Goal: Information Seeking & Learning: Find specific page/section

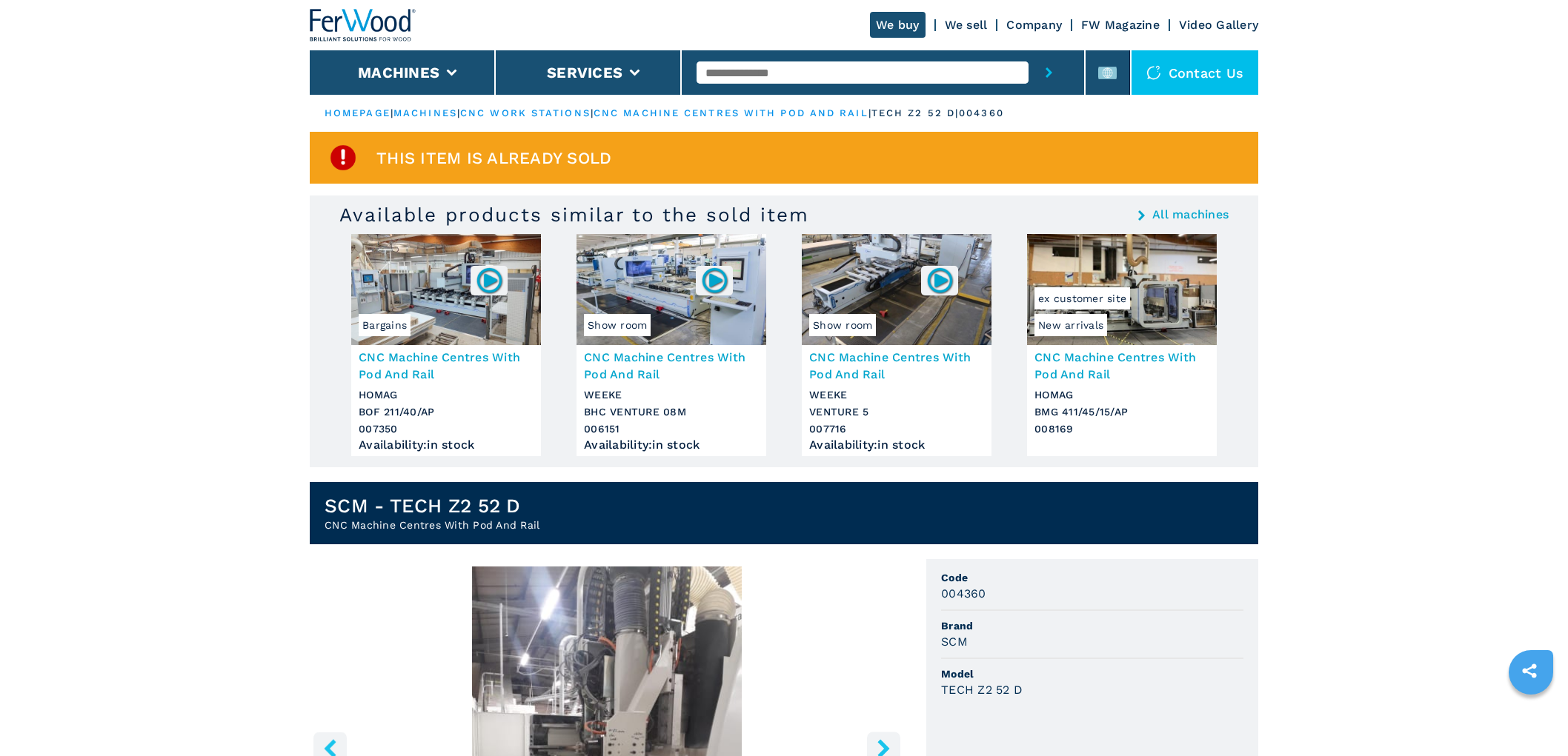
scroll to position [328, 0]
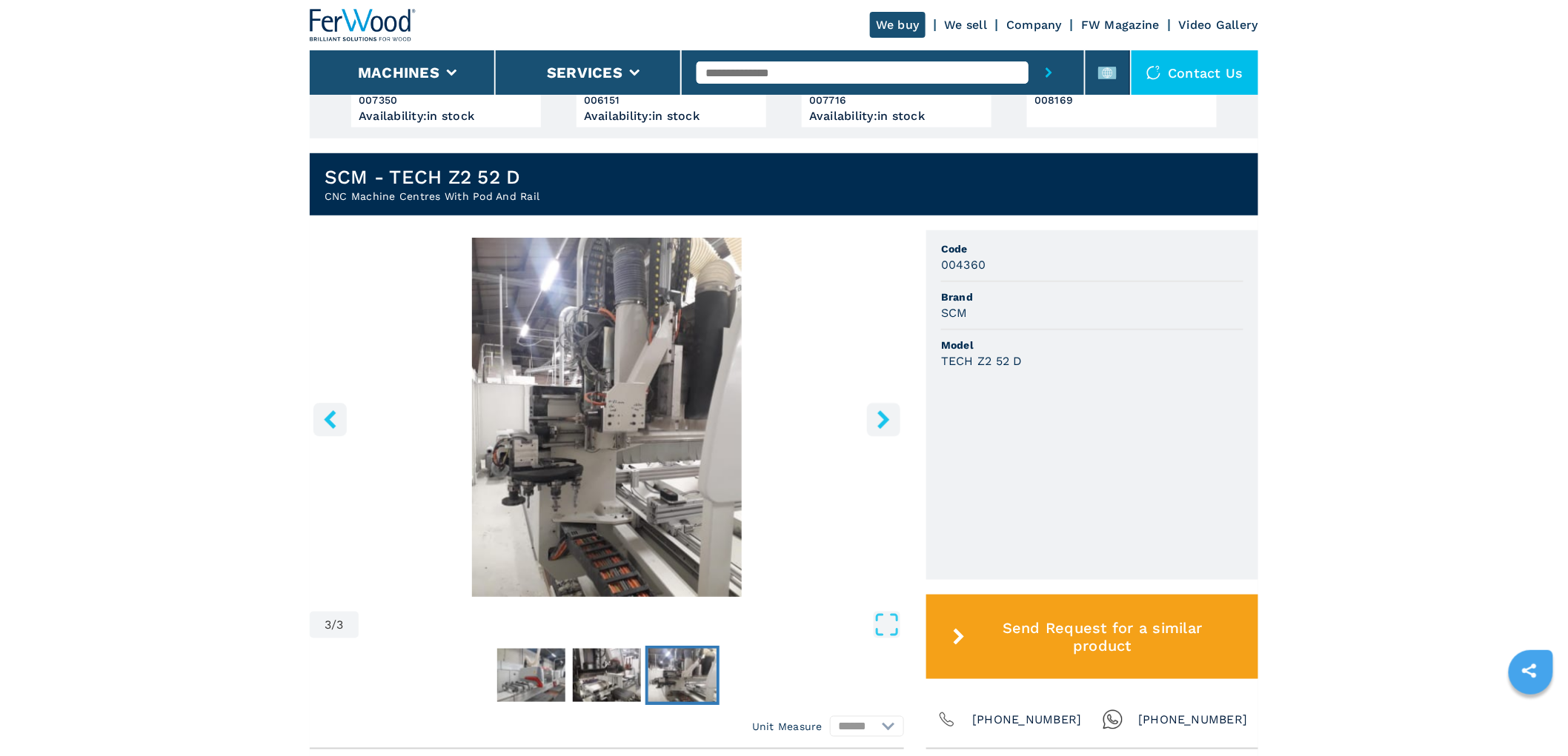
click at [878, 419] on icon "right-button" at bounding box center [884, 419] width 18 height 18
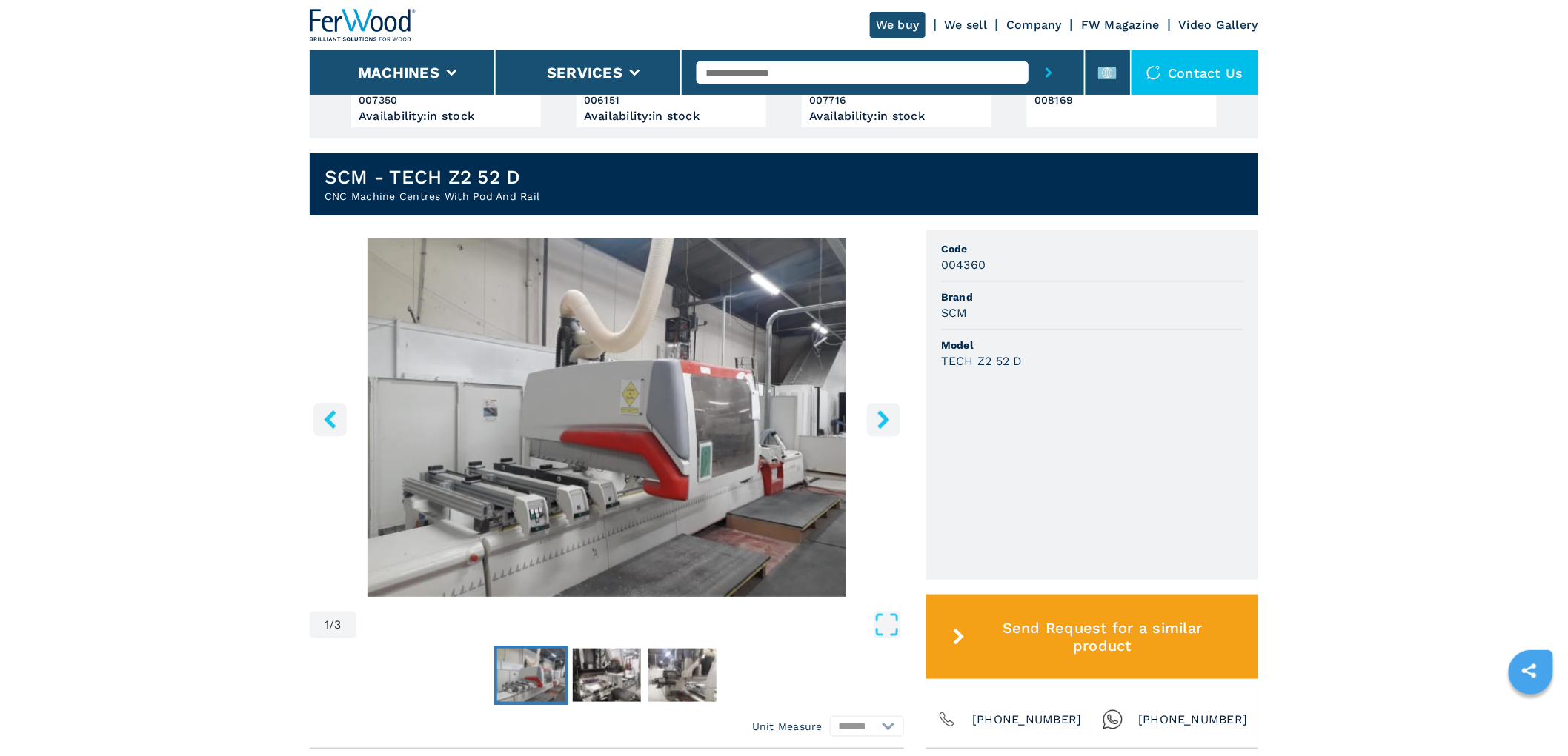
click at [878, 419] on icon "right-button" at bounding box center [884, 419] width 18 height 18
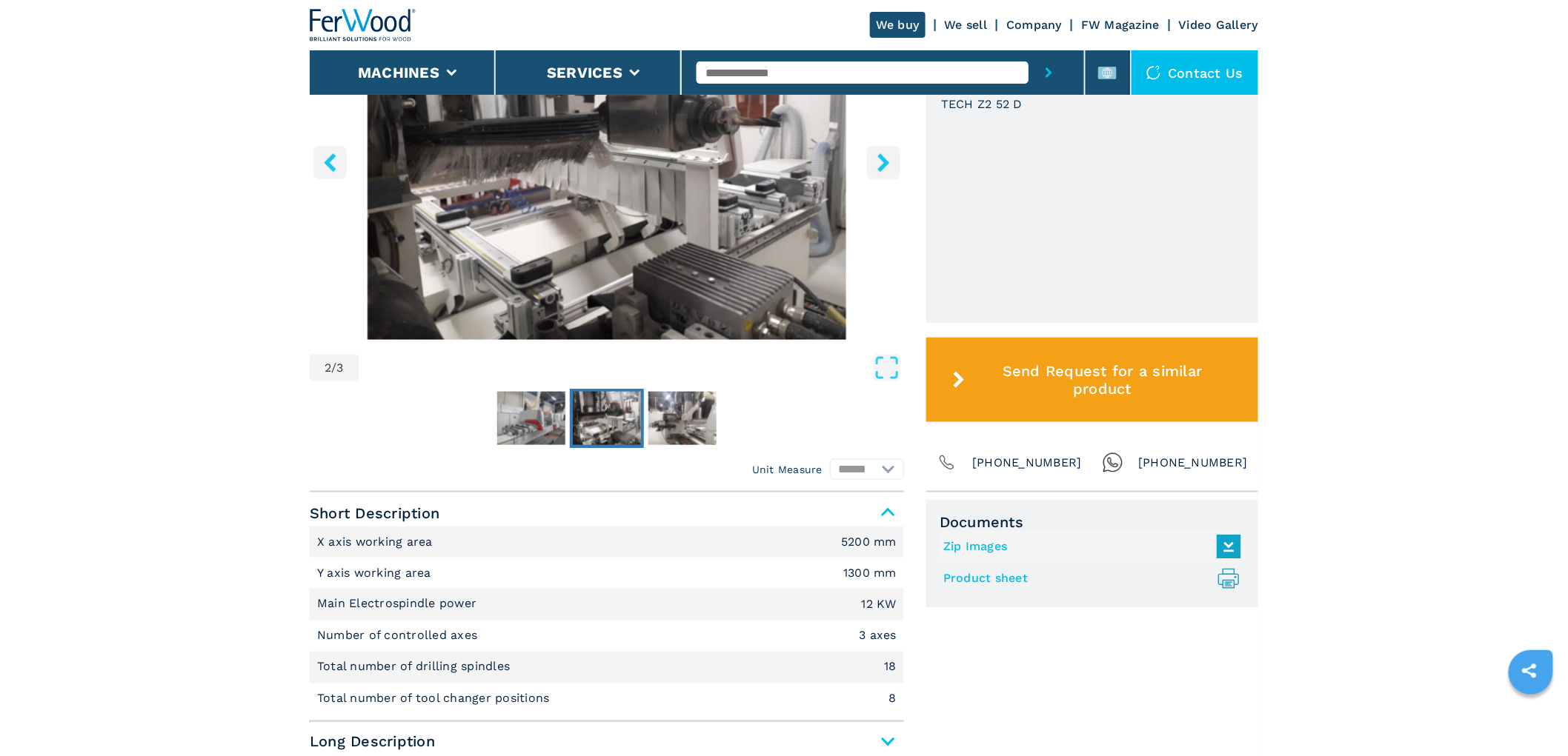
scroll to position [494, 0]
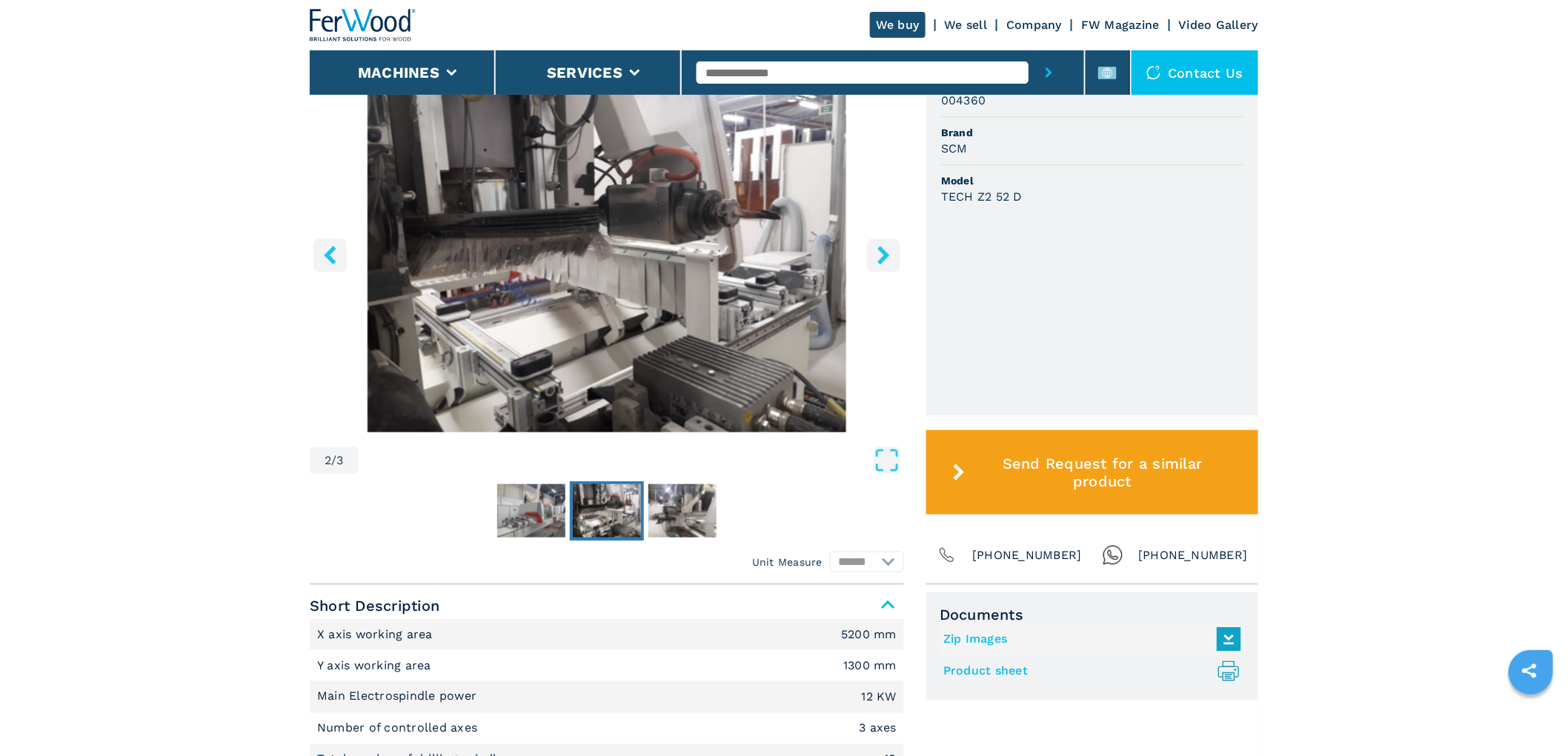
click at [875, 264] on button "right-button" at bounding box center [884, 255] width 33 height 33
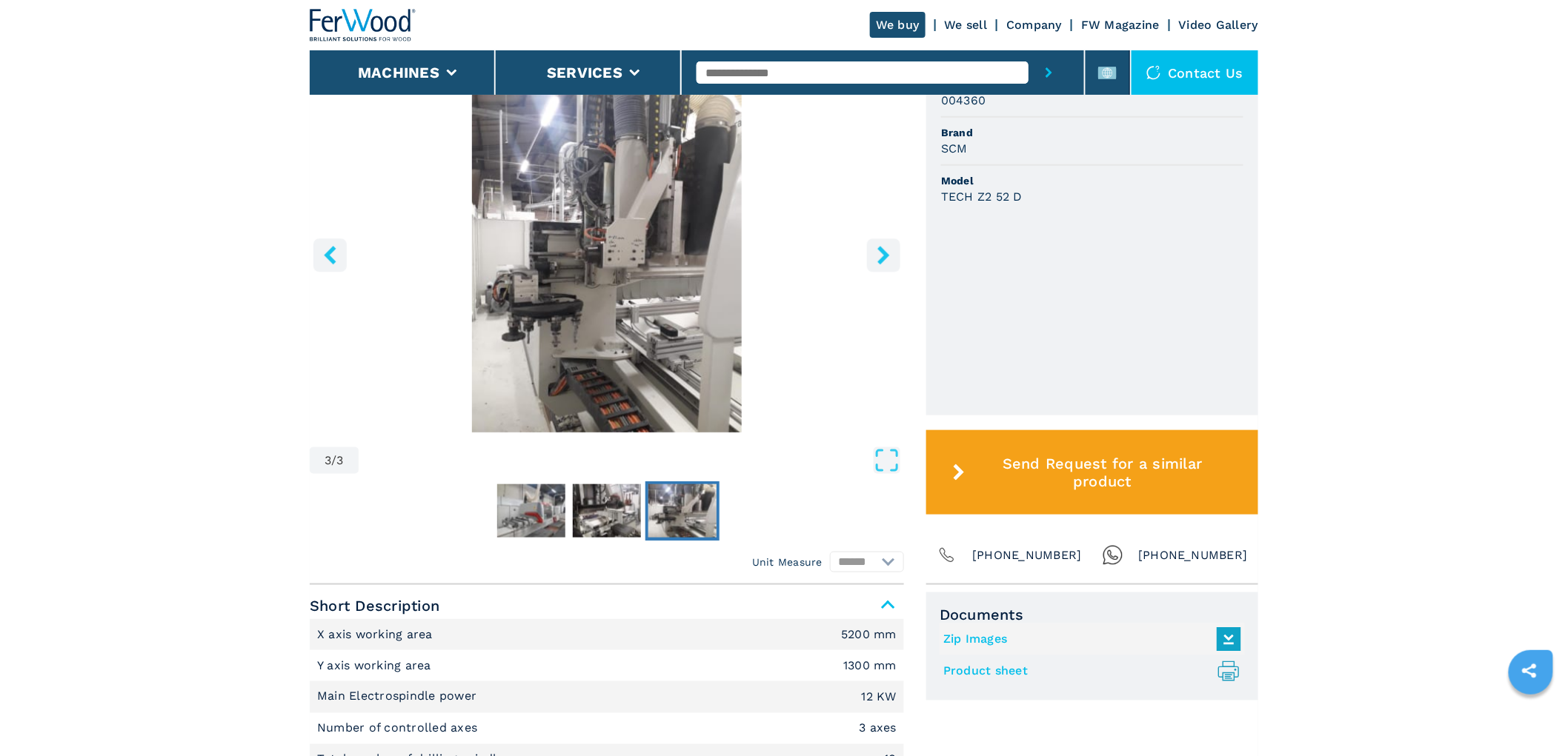
click at [894, 248] on button "right-button" at bounding box center [884, 255] width 33 height 33
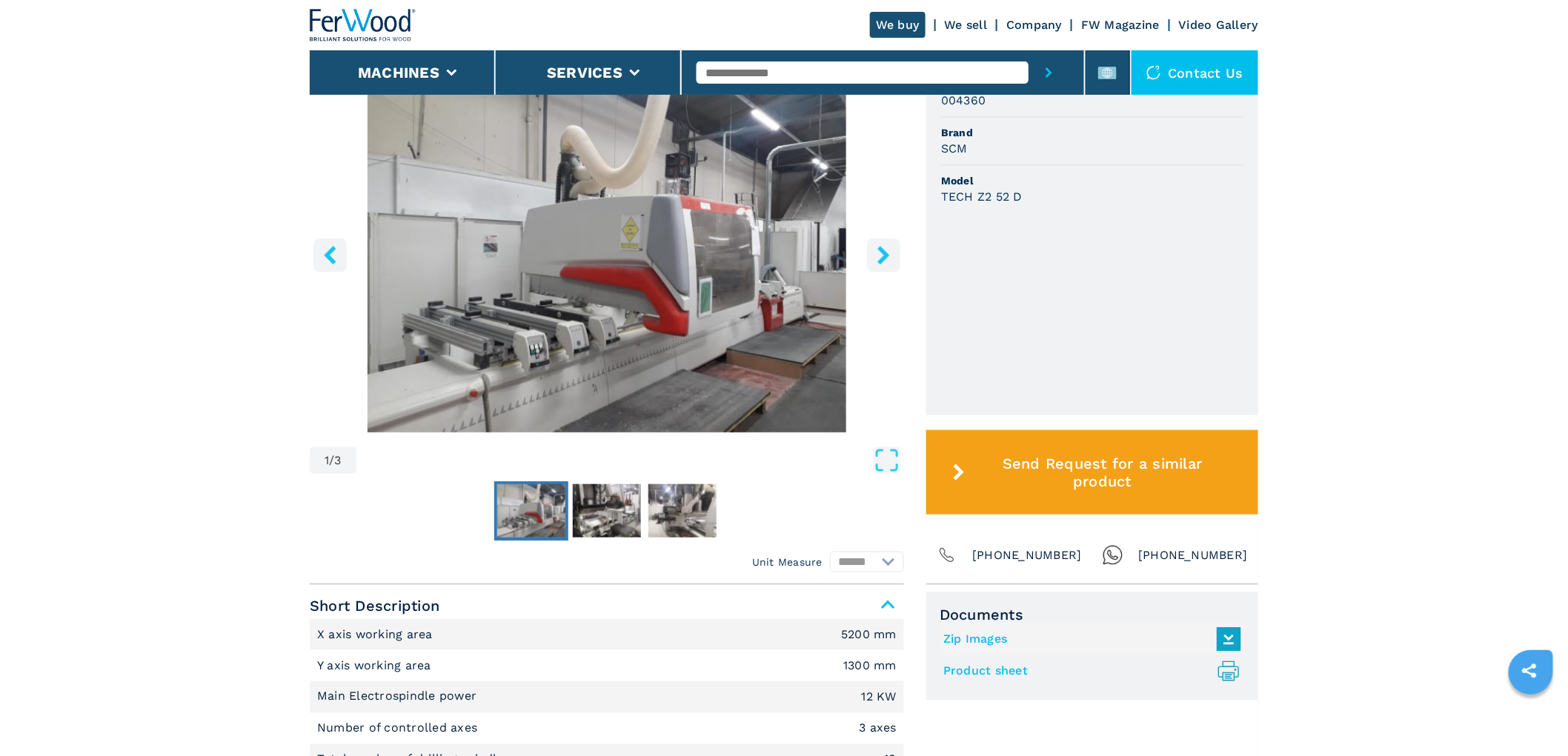
click at [898, 252] on button "right-button" at bounding box center [884, 255] width 33 height 33
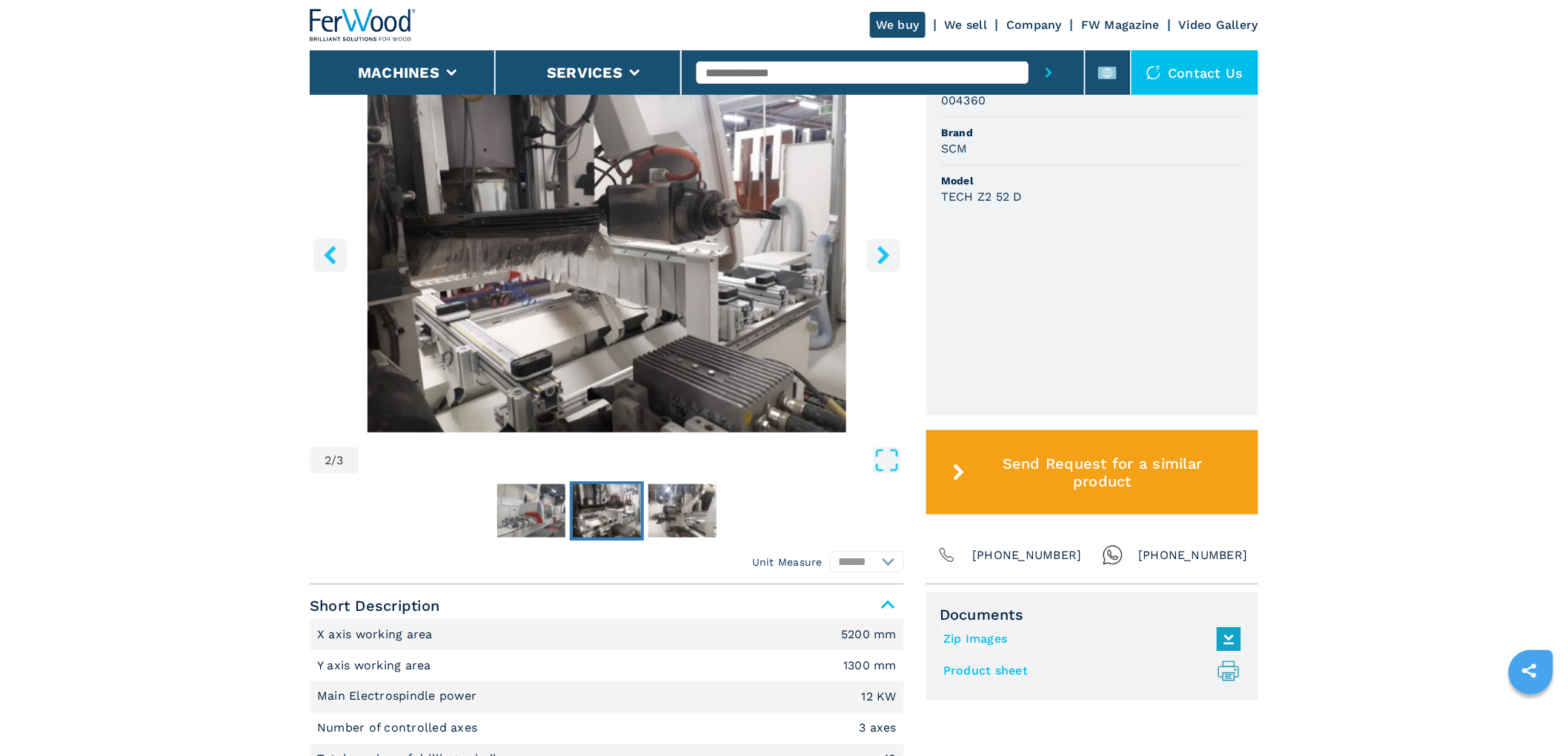
click at [898, 252] on button "right-button" at bounding box center [884, 255] width 33 height 33
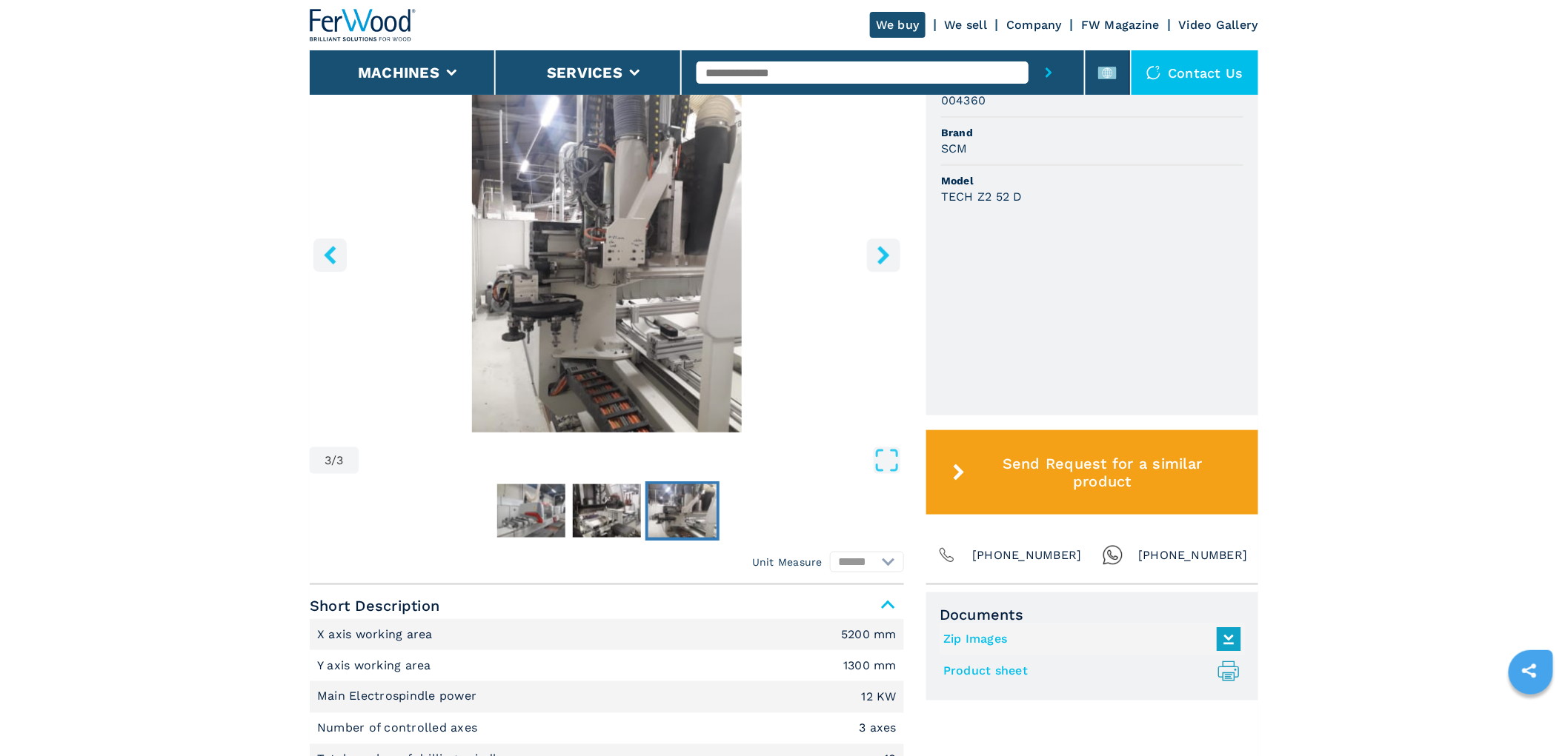
click at [899, 252] on button "right-button" at bounding box center [884, 255] width 33 height 33
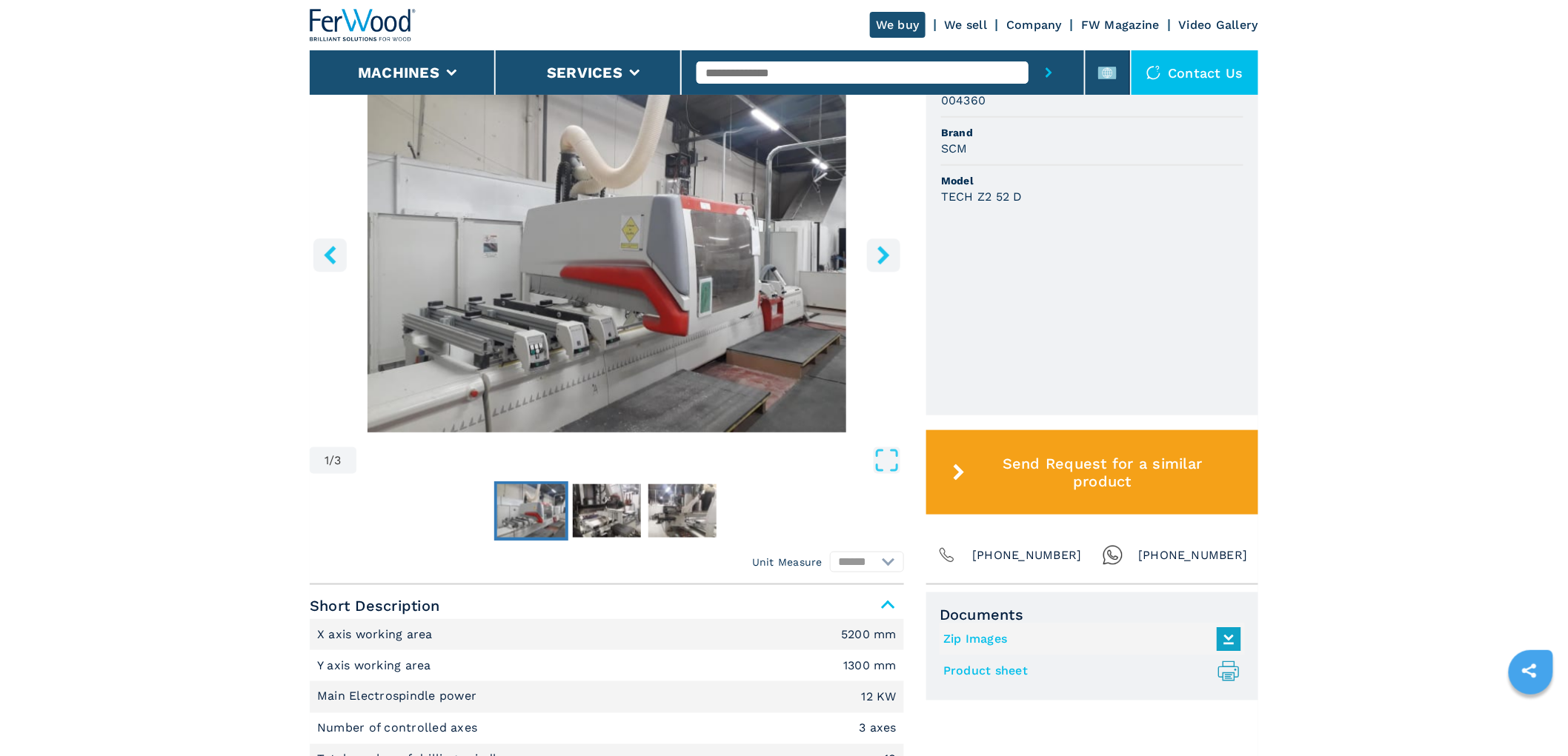
click at [899, 252] on button "right-button" at bounding box center [884, 255] width 33 height 33
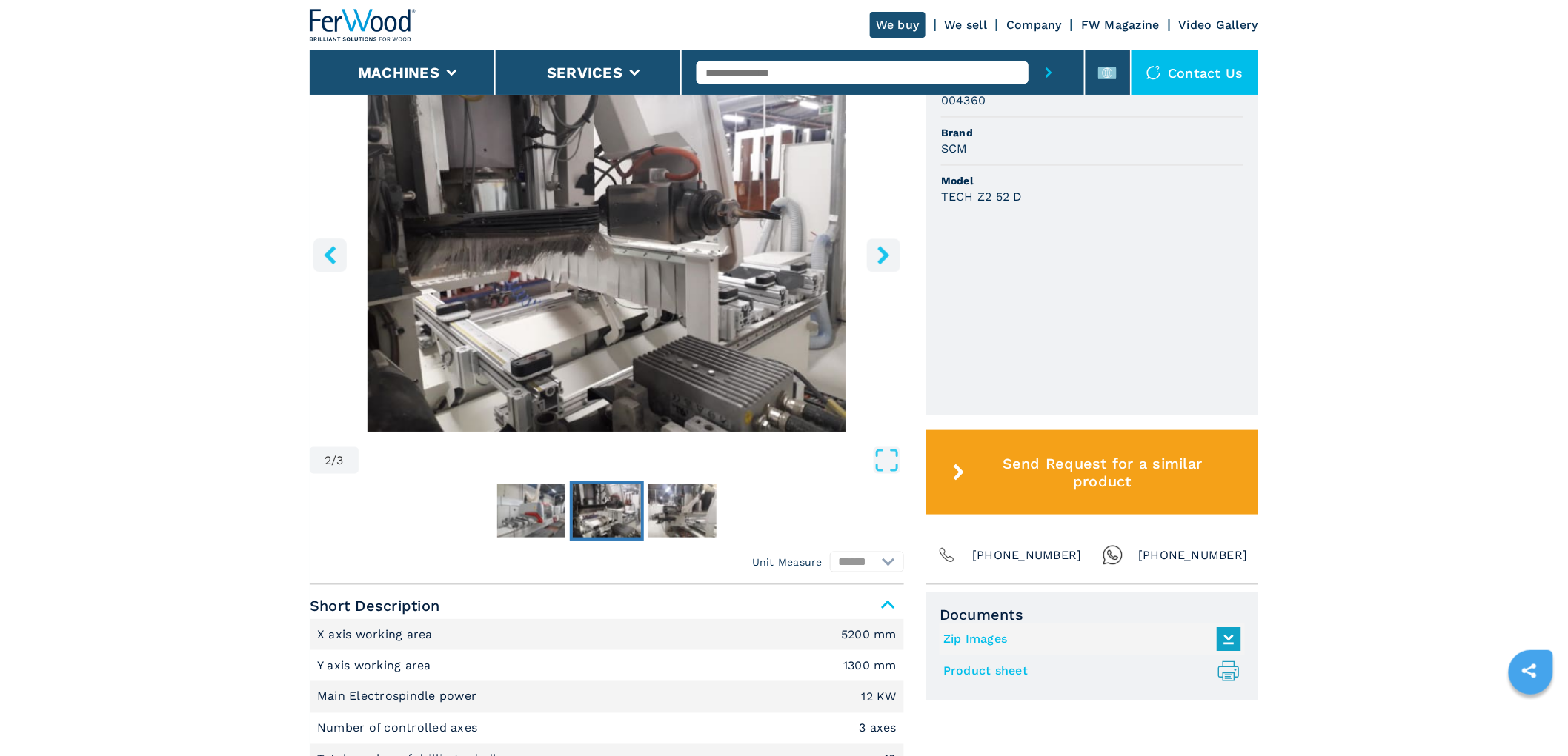
click at [879, 255] on icon "right-button" at bounding box center [884, 255] width 18 height 18
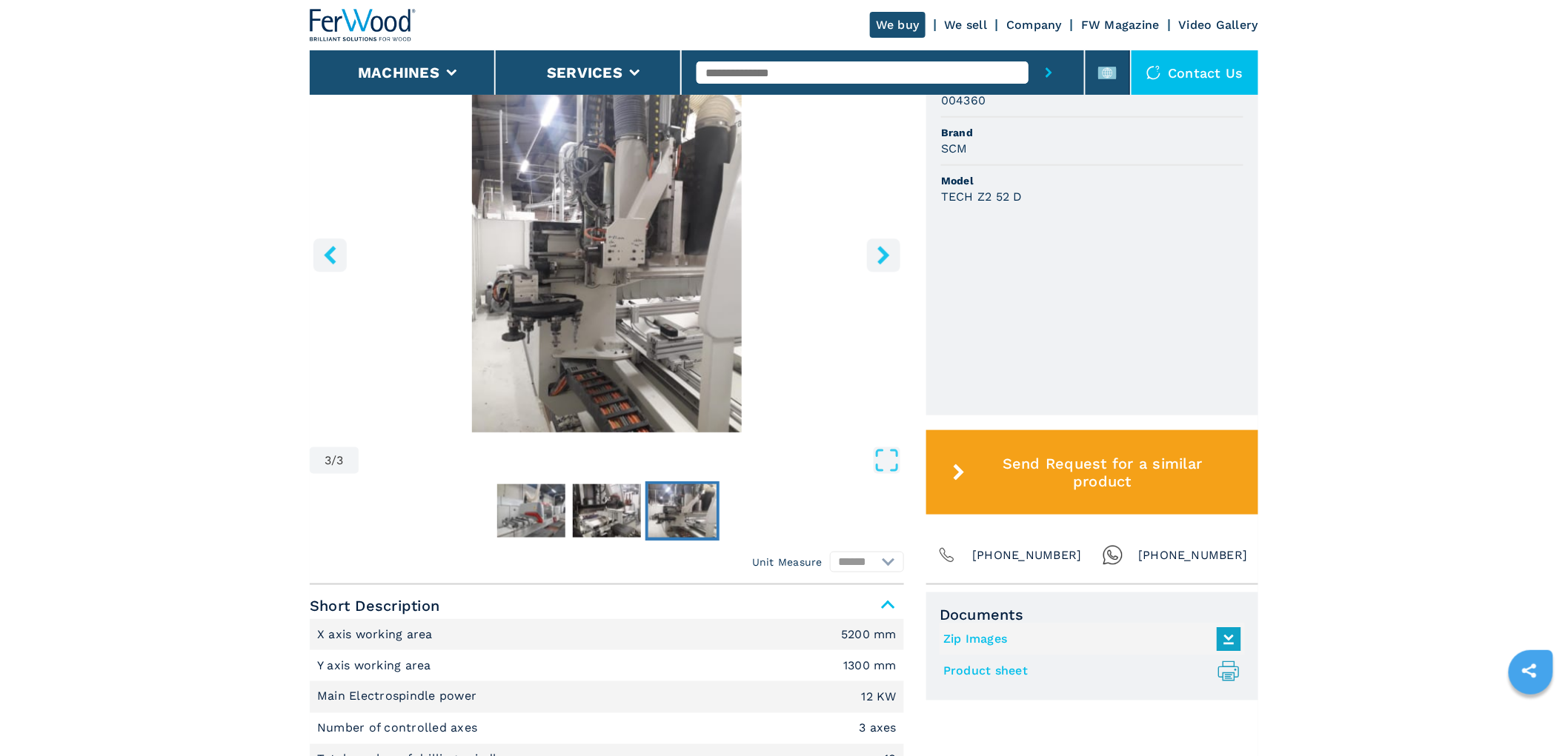
click at [879, 255] on icon "right-button" at bounding box center [884, 255] width 18 height 18
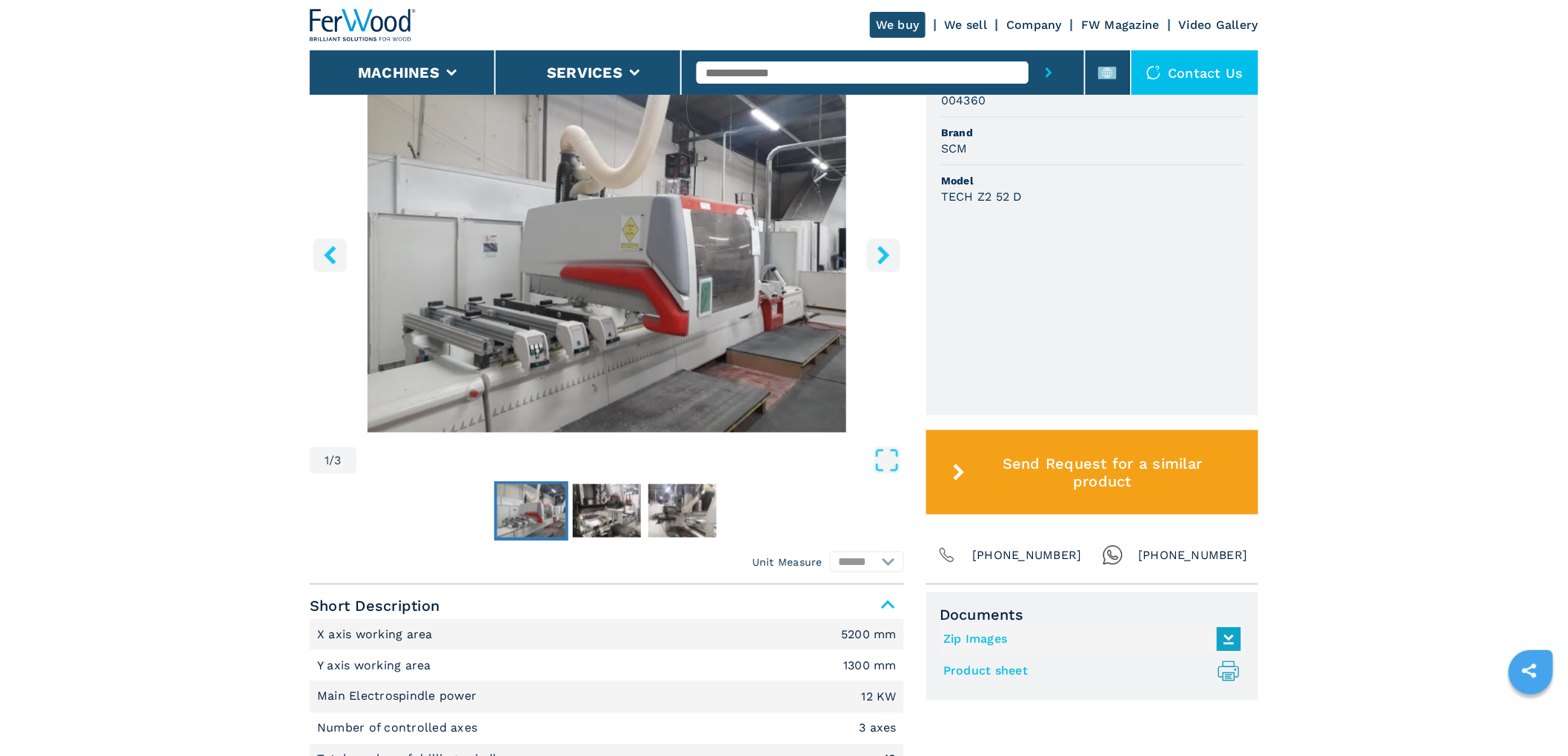
click at [879, 255] on icon "right-button" at bounding box center [884, 255] width 18 height 18
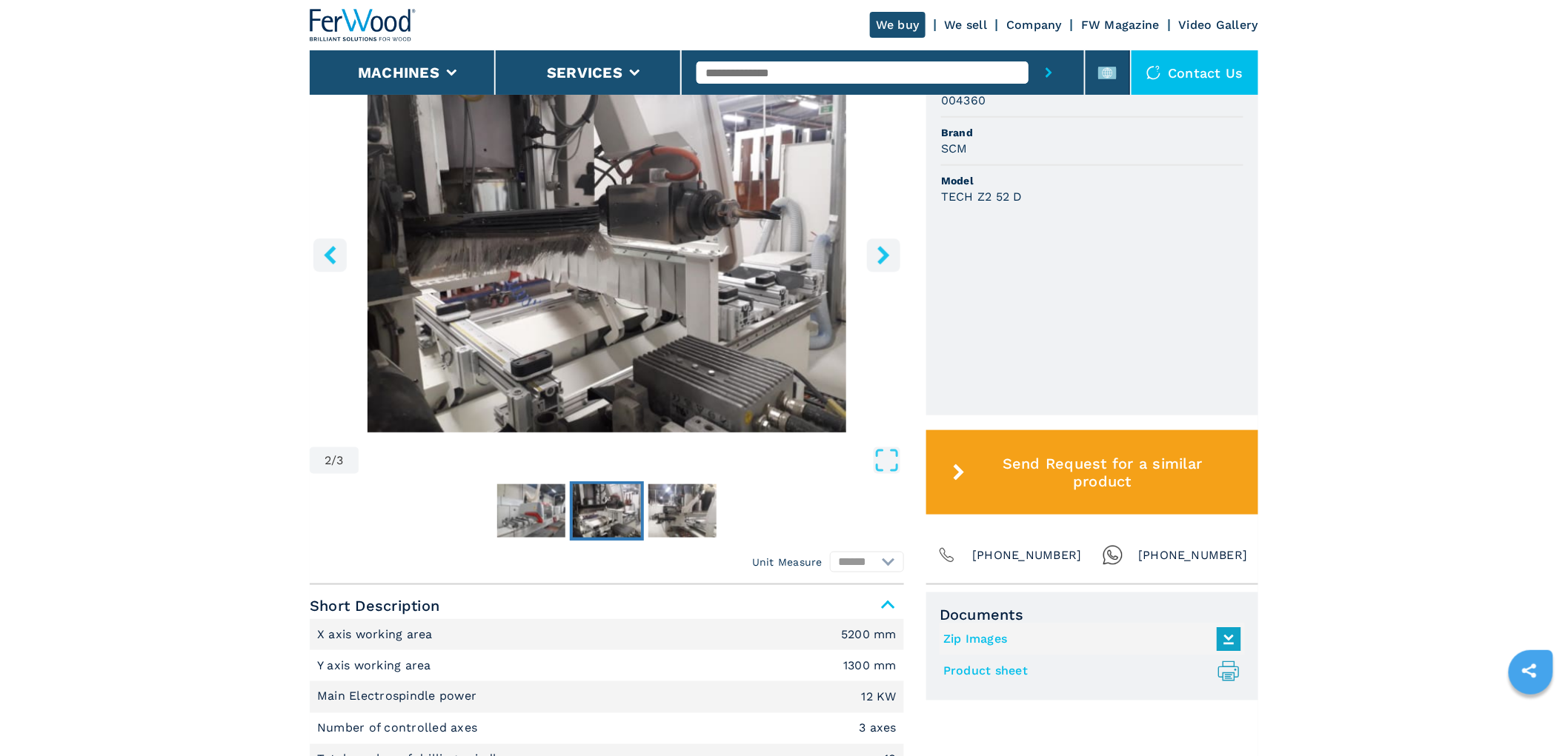
click at [879, 255] on icon "right-button" at bounding box center [884, 255] width 18 height 18
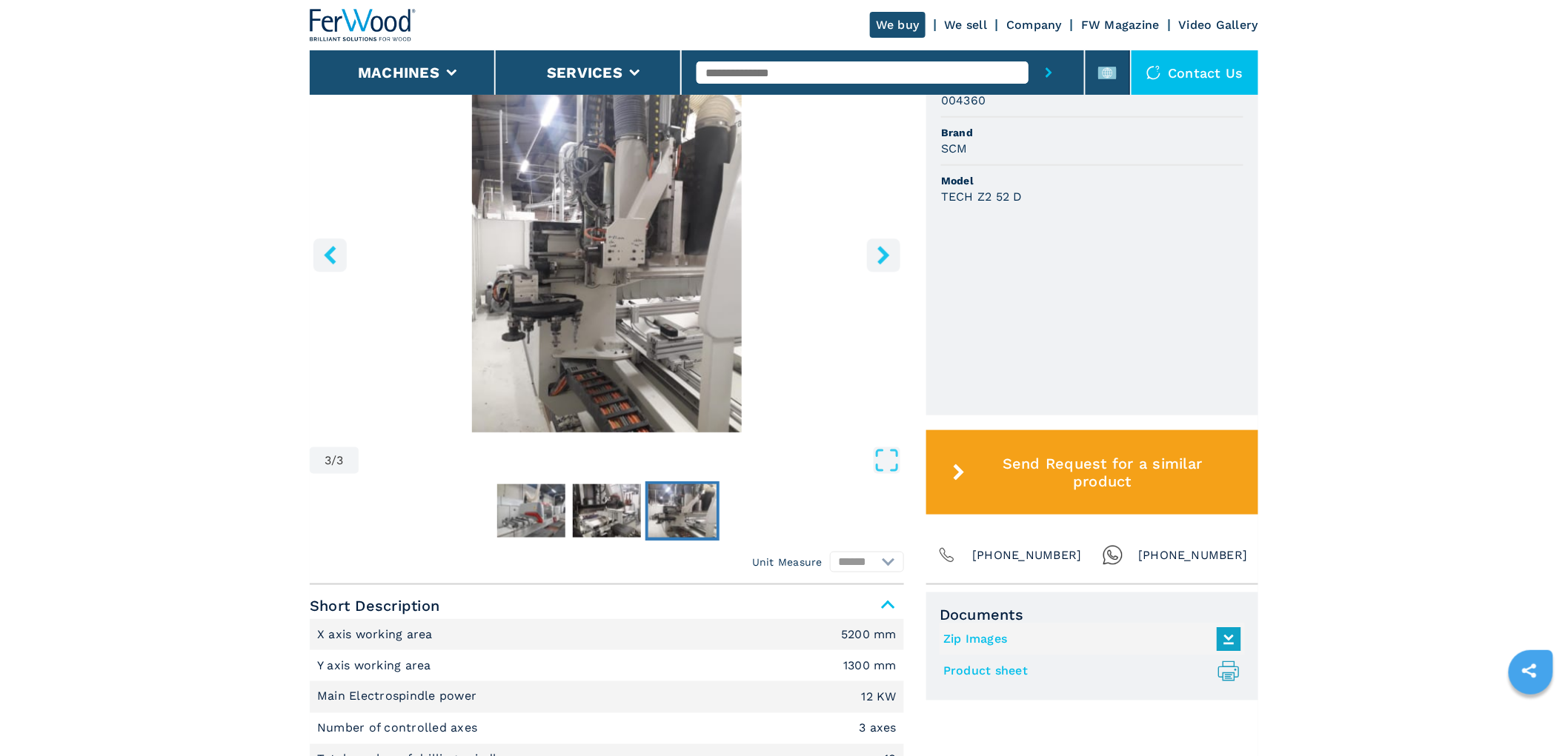
click at [879, 255] on icon "right-button" at bounding box center [884, 255] width 18 height 18
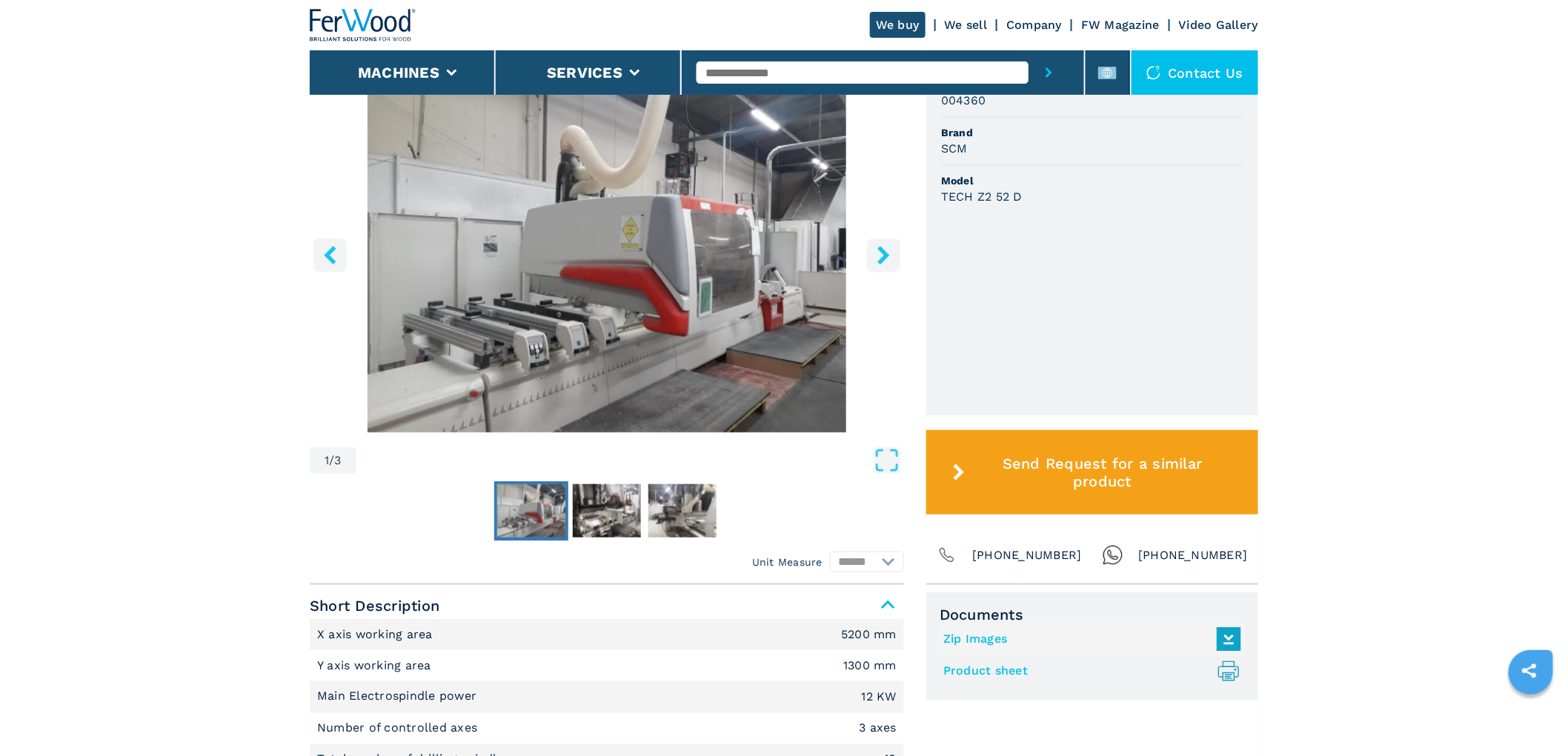
click at [879, 255] on icon "right-button" at bounding box center [884, 255] width 18 height 18
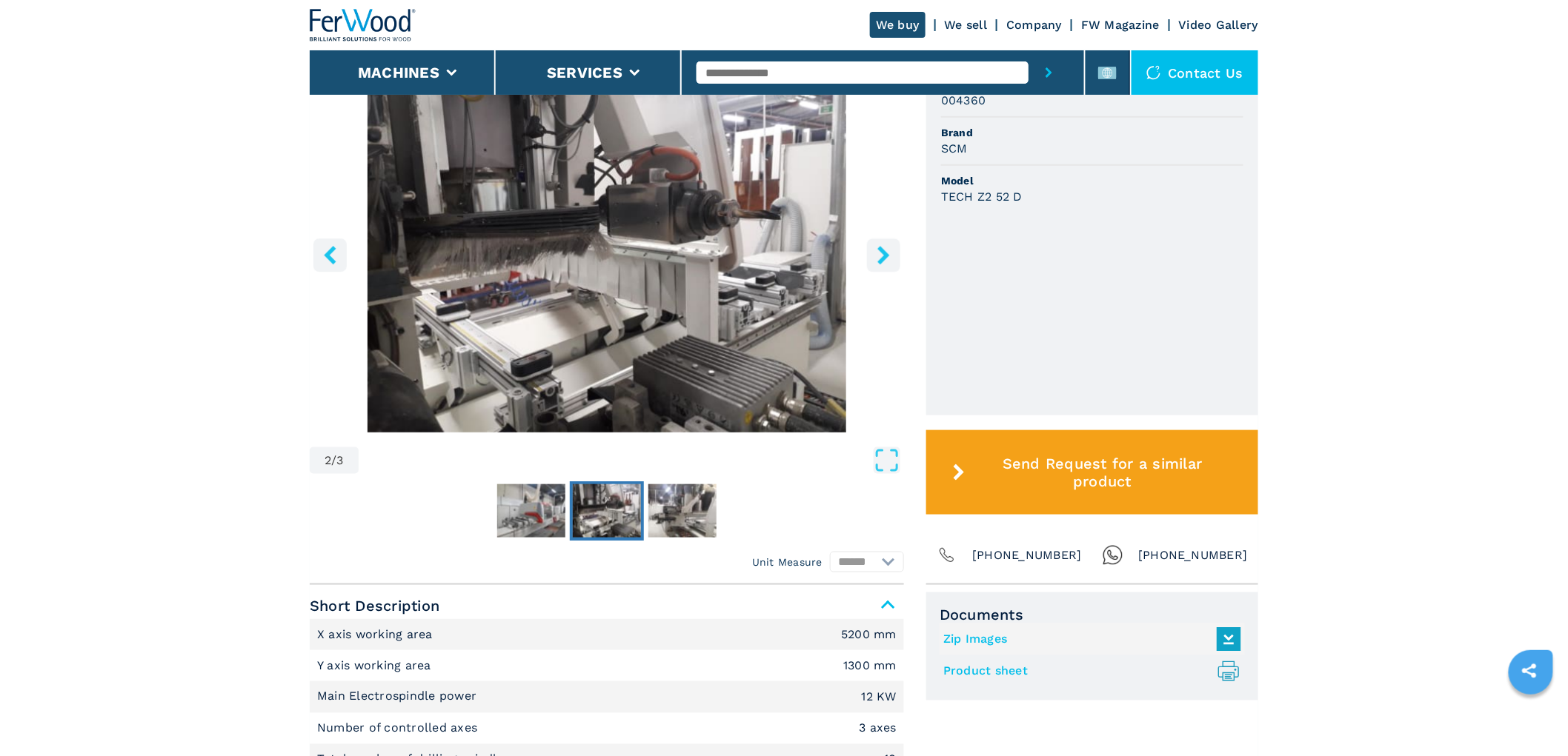
click at [802, 71] on input "text" at bounding box center [862, 72] width 331 height 22
type input "****"
click at [1029, 50] on button "submit-button" at bounding box center [1049, 72] width 40 height 44
click at [1049, 63] on button "submit-button" at bounding box center [1049, 72] width 40 height 44
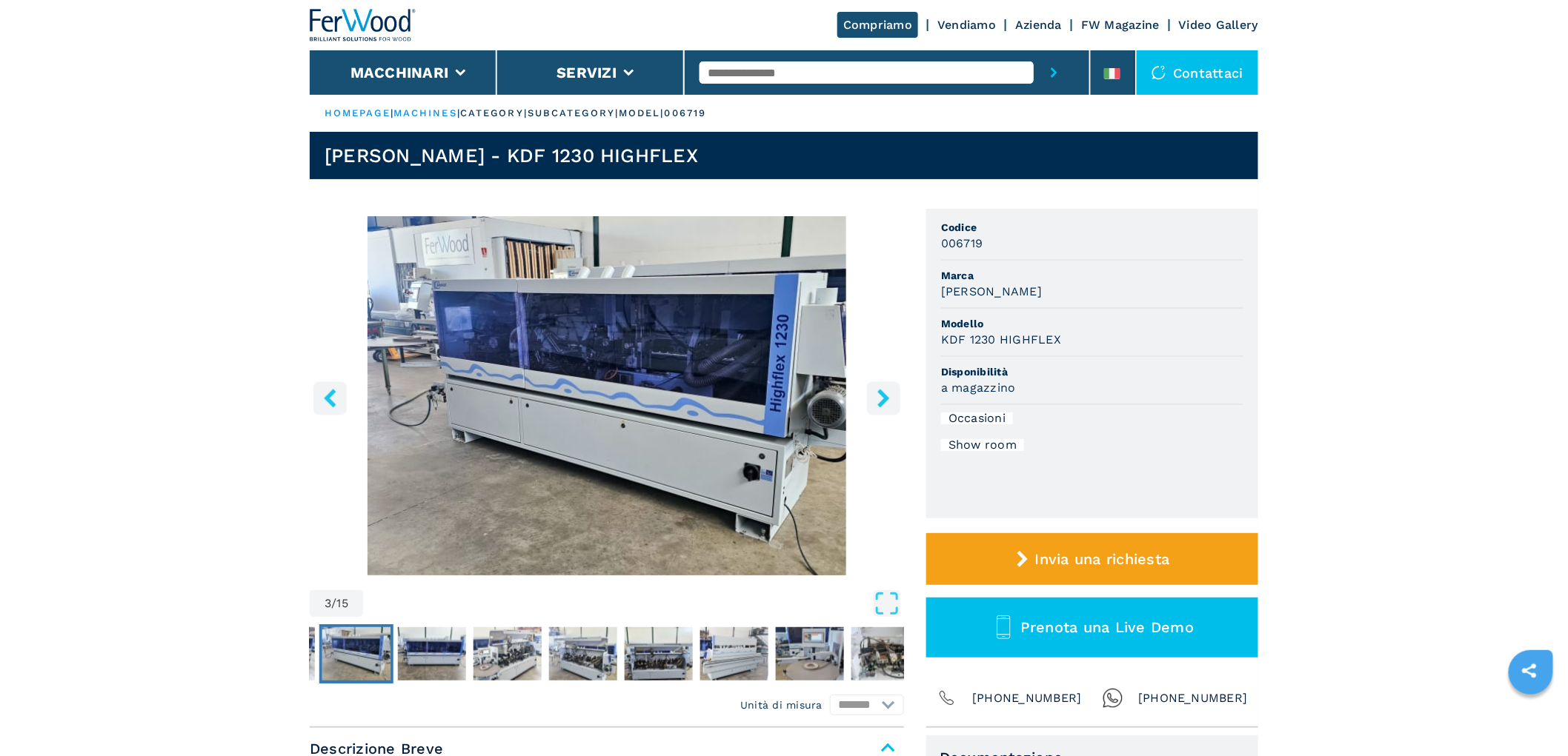
click at [736, 70] on input "text" at bounding box center [867, 72] width 334 height 22
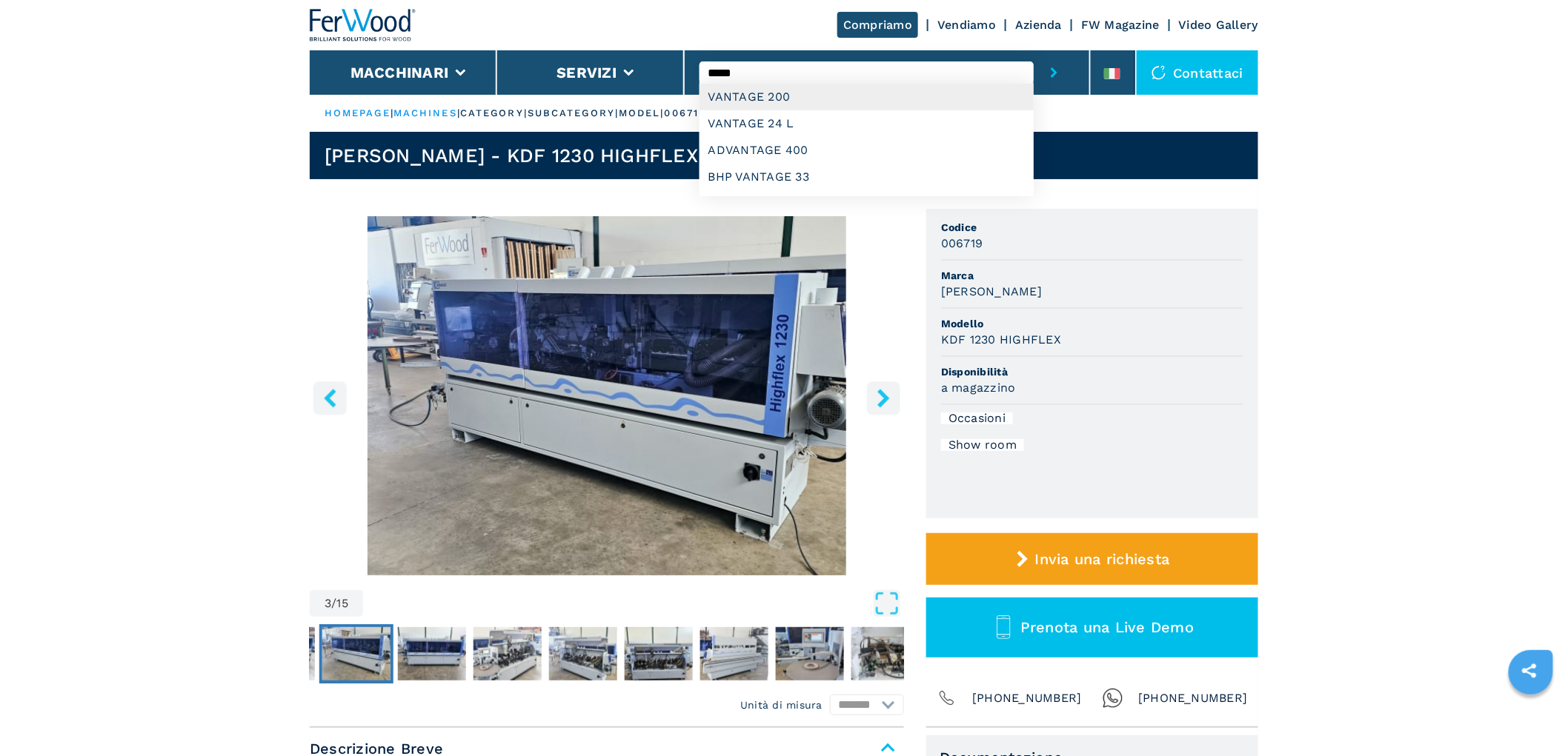
click at [753, 96] on div "VANTAGE 200" at bounding box center [867, 96] width 334 height 27
type input "**********"
